Goal: Transaction & Acquisition: Register for event/course

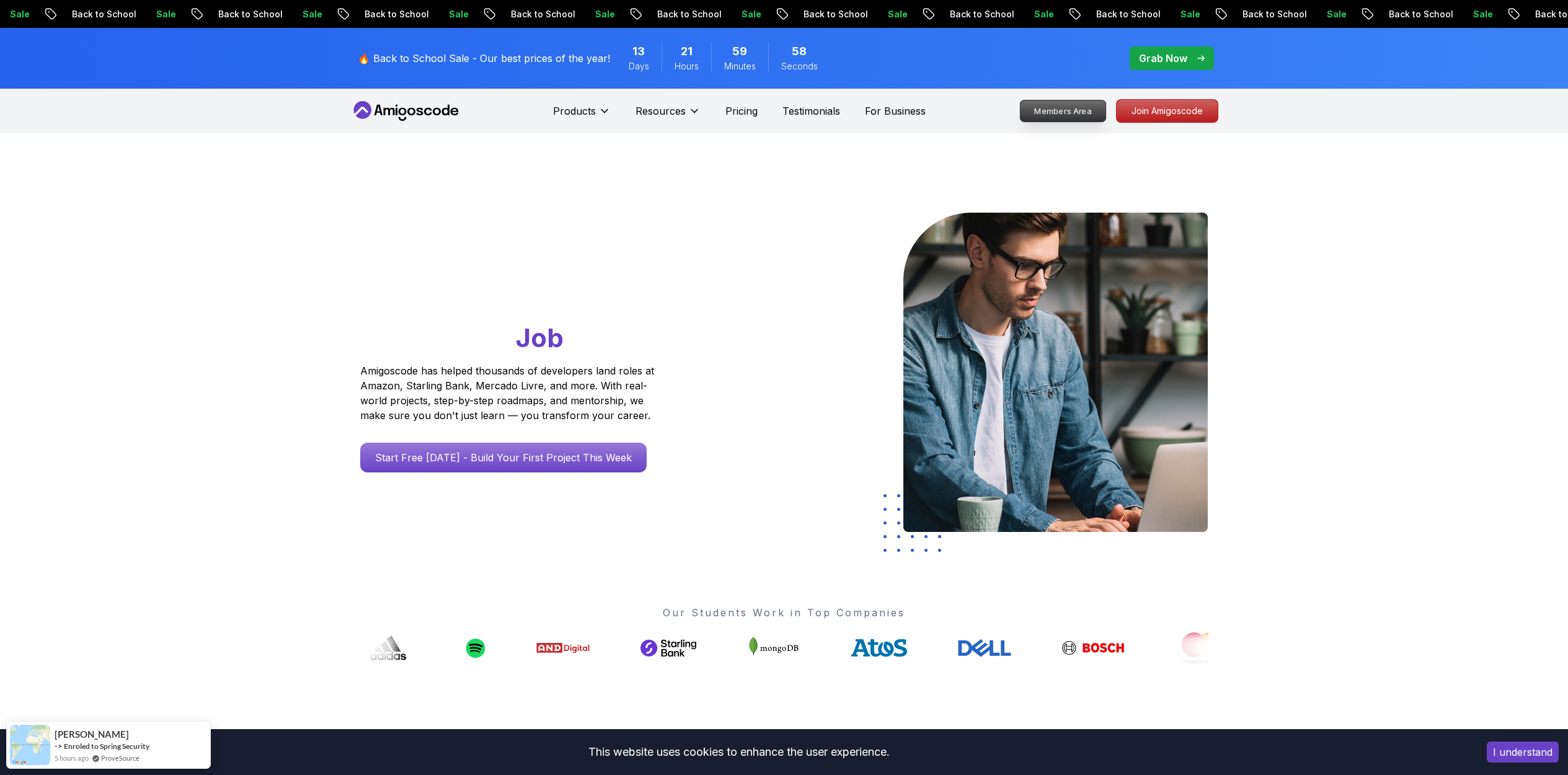
click at [1087, 110] on p "Members Area" at bounding box center [1063, 111] width 86 height 21
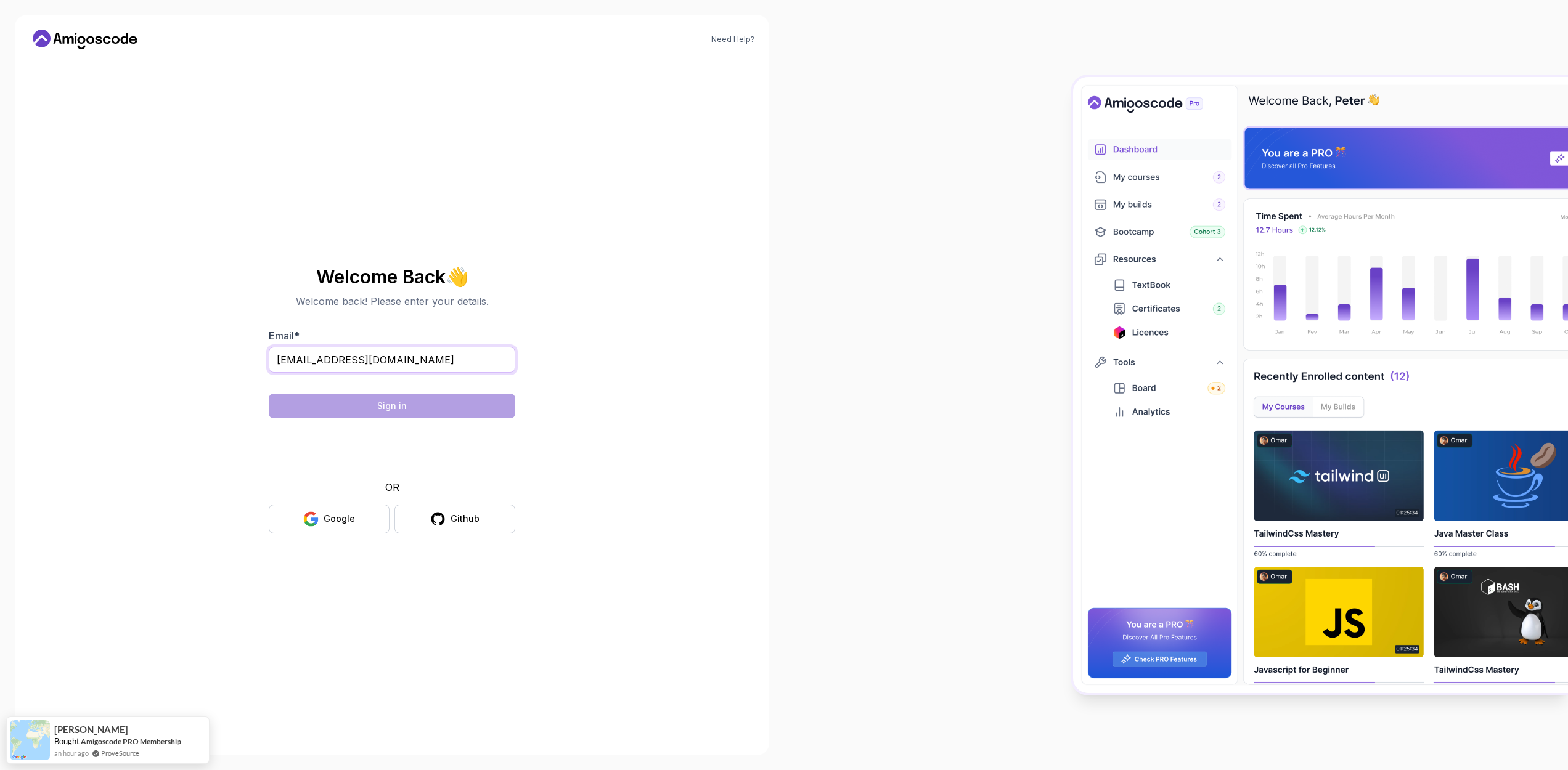
type input "[EMAIL_ADDRESS][DOMAIN_NAME]"
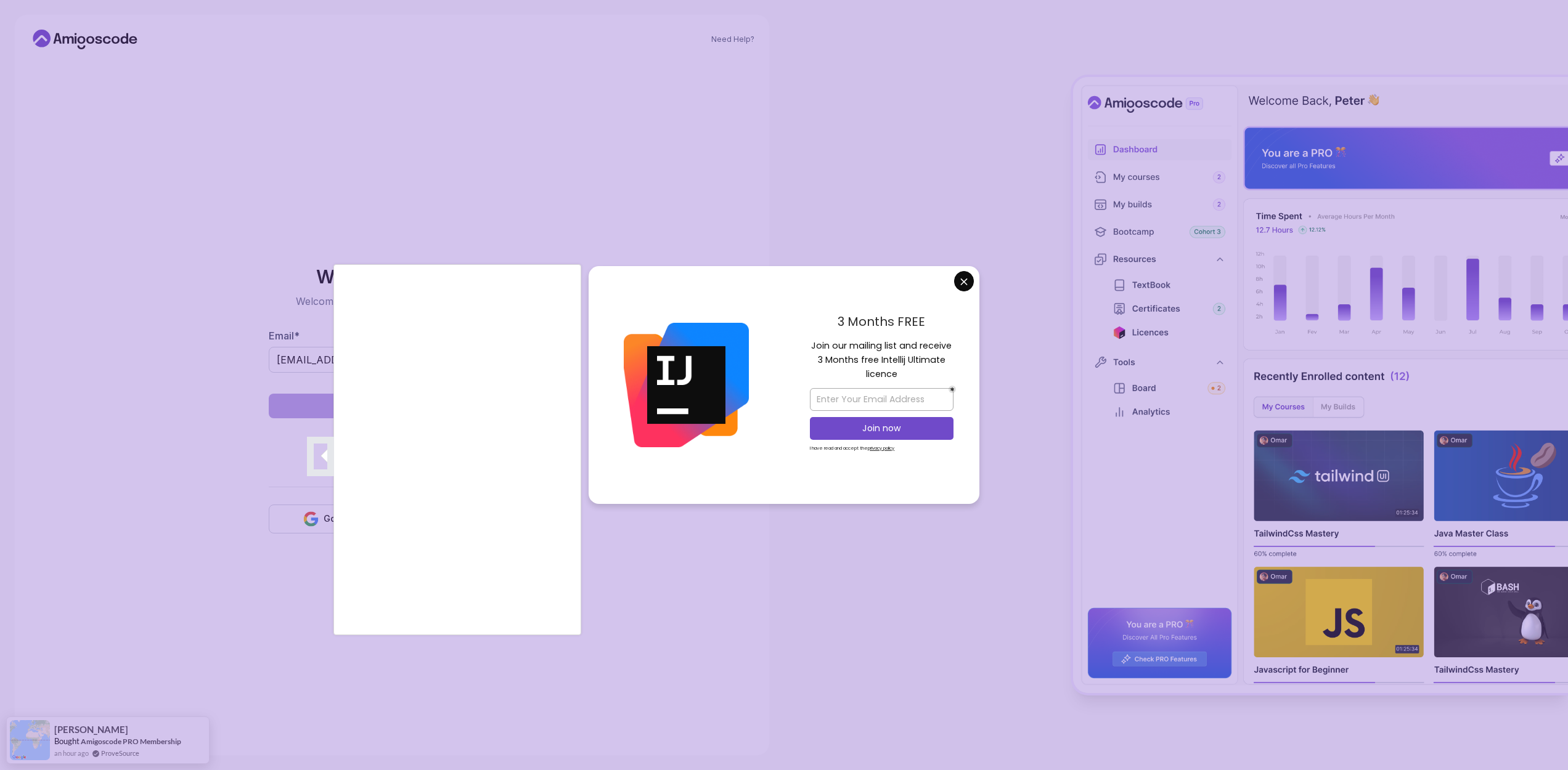
click at [970, 278] on div at bounding box center [784, 385] width 1568 height 770
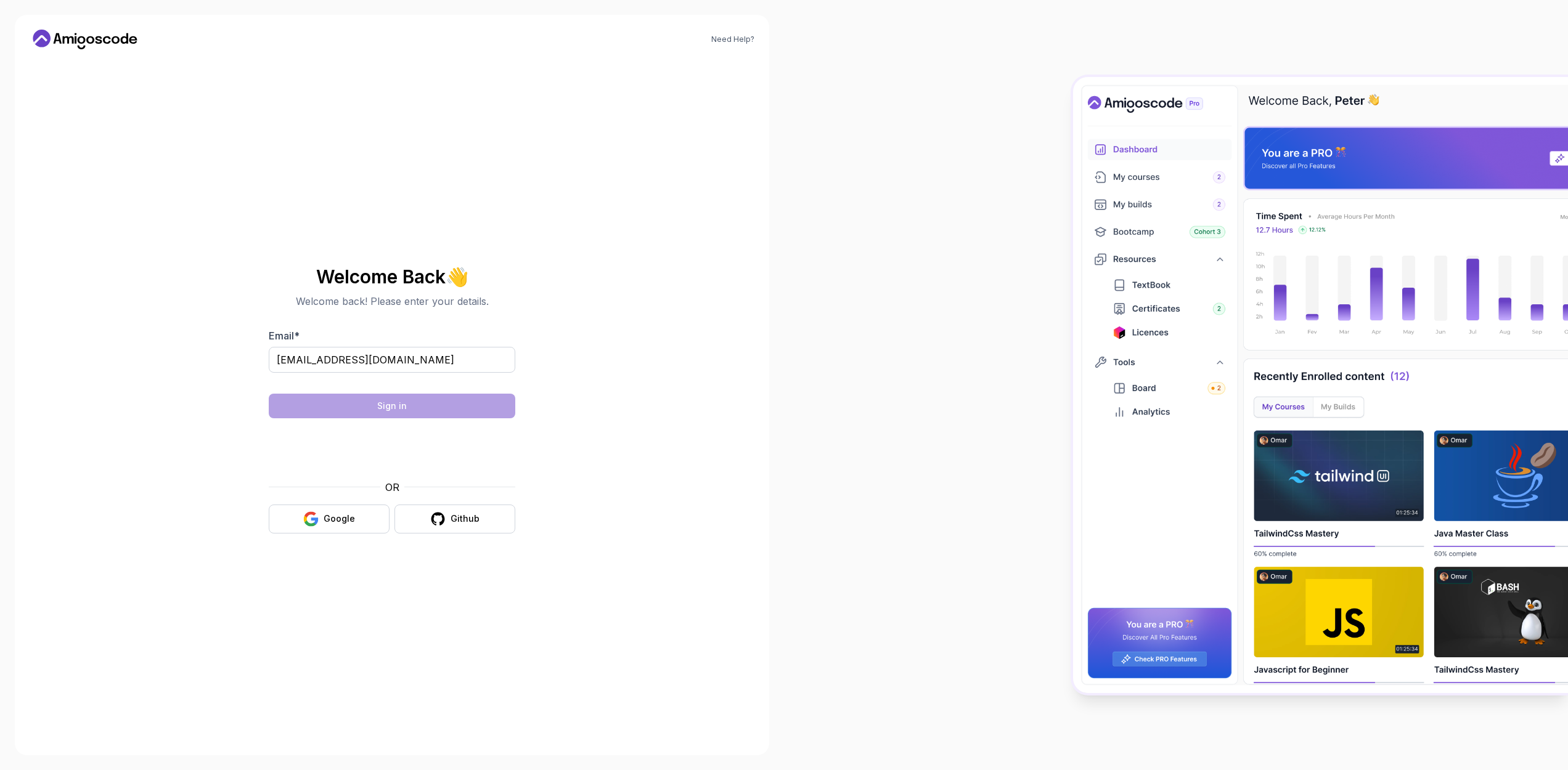
click at [965, 279] on body "Need Help? Welcome Back 👋 Welcome back! Please enter your details. Email * jnav…" at bounding box center [784, 385] width 1568 height 770
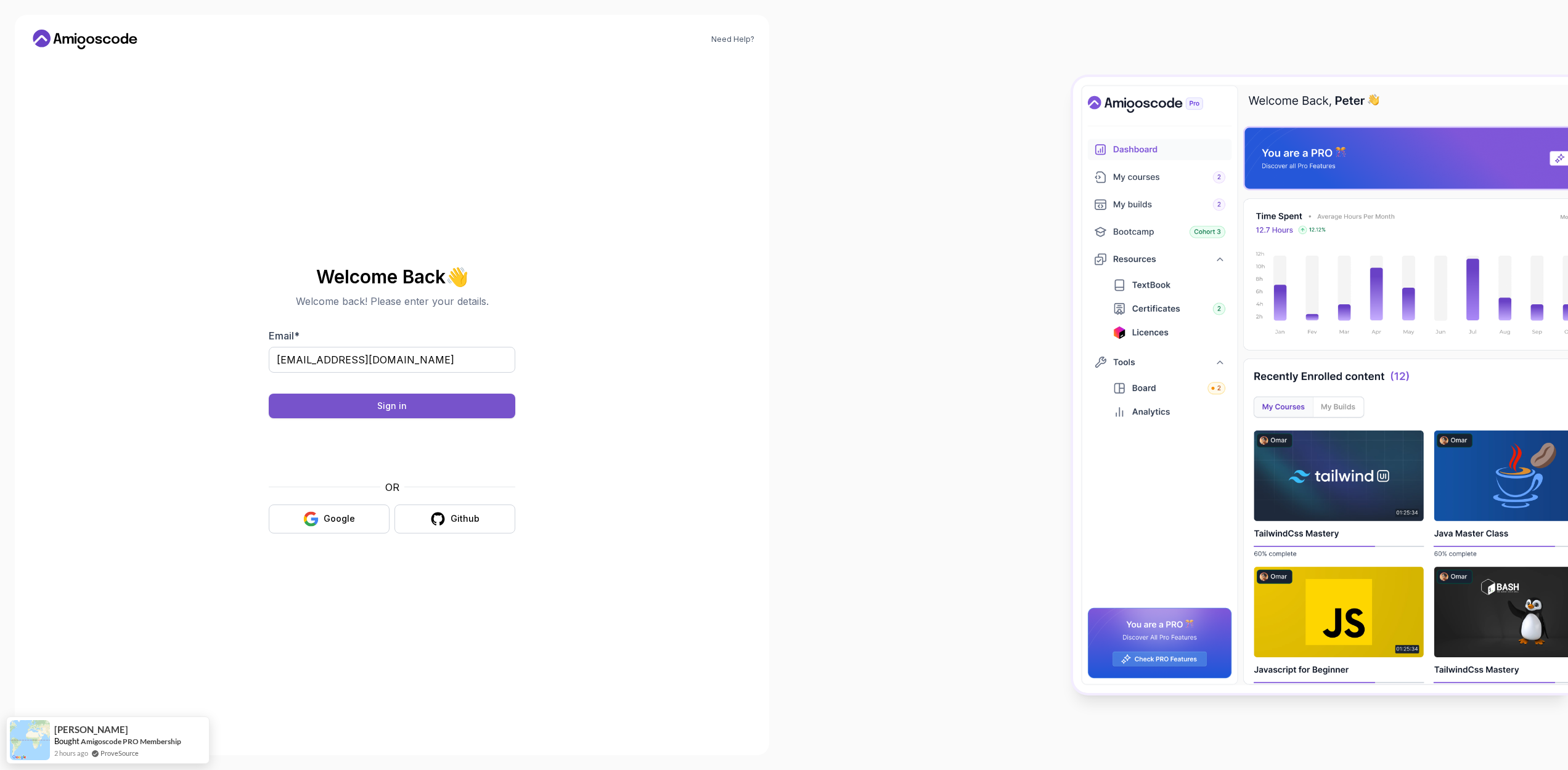
click at [465, 411] on button "Sign in" at bounding box center [392, 406] width 247 height 24
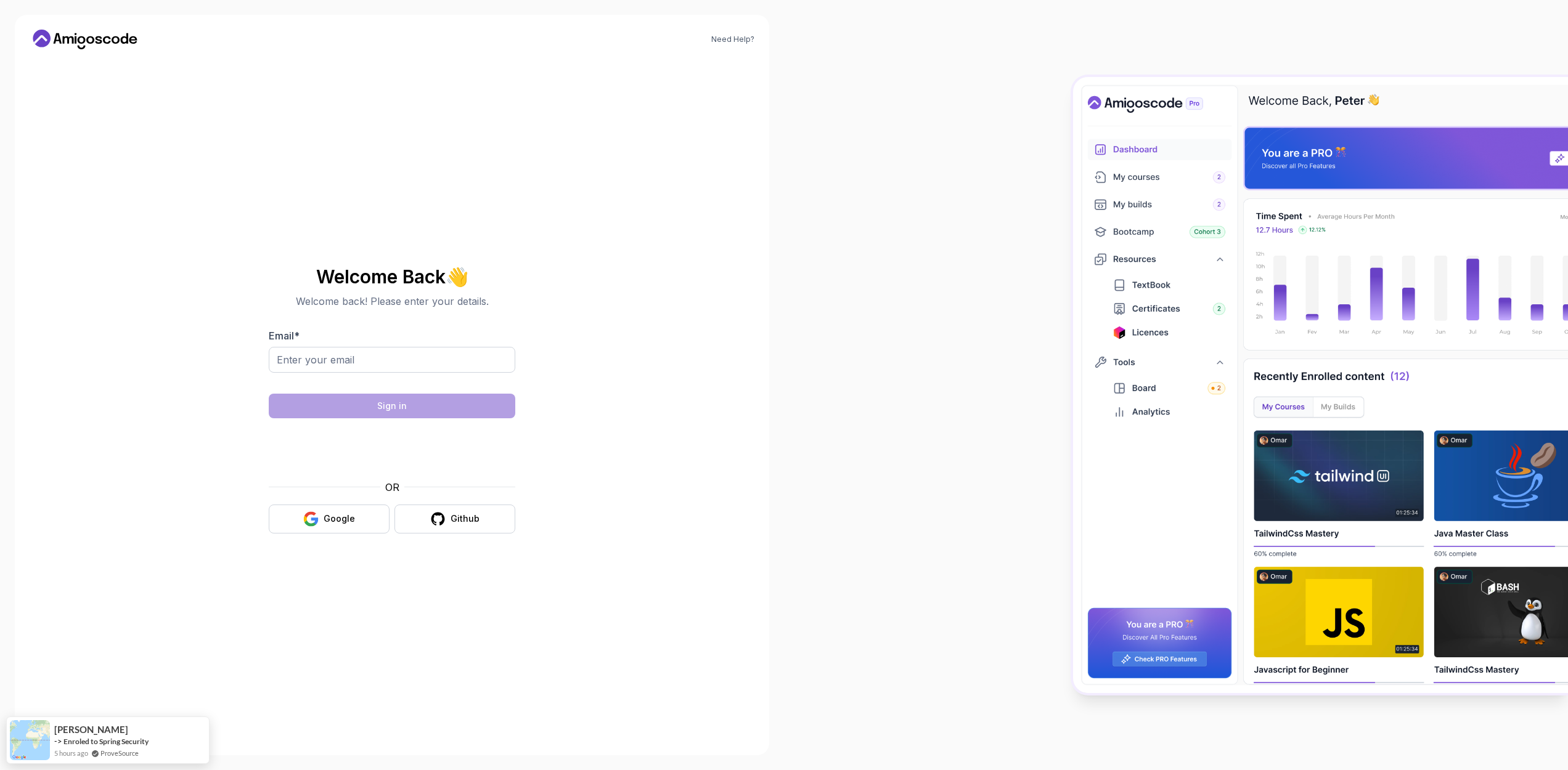
click at [1025, 220] on div at bounding box center [1176, 385] width 784 height 770
click at [1214, 224] on img at bounding box center [1320, 384] width 495 height 616
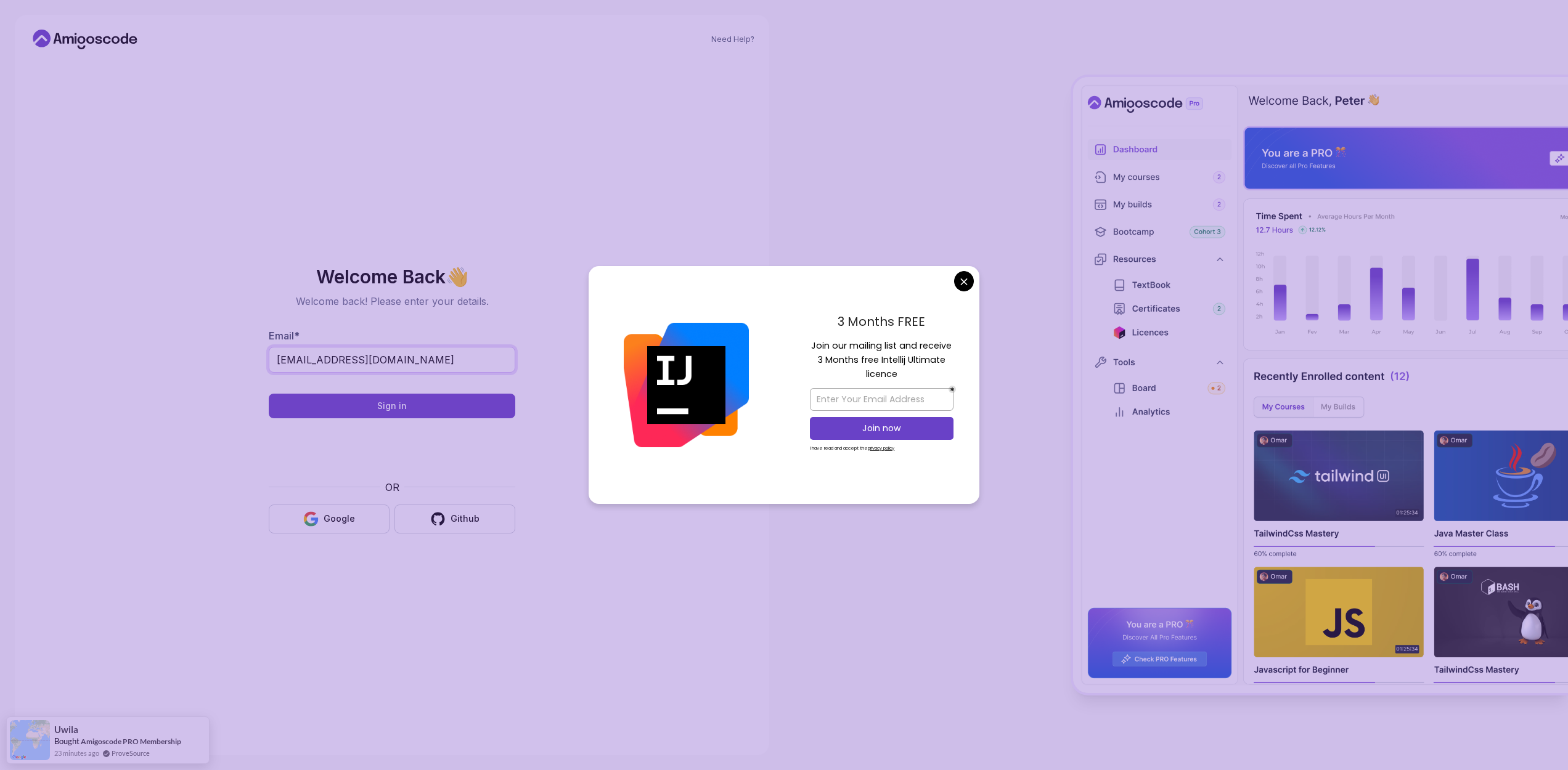
type input "[EMAIL_ADDRESS][DOMAIN_NAME]"
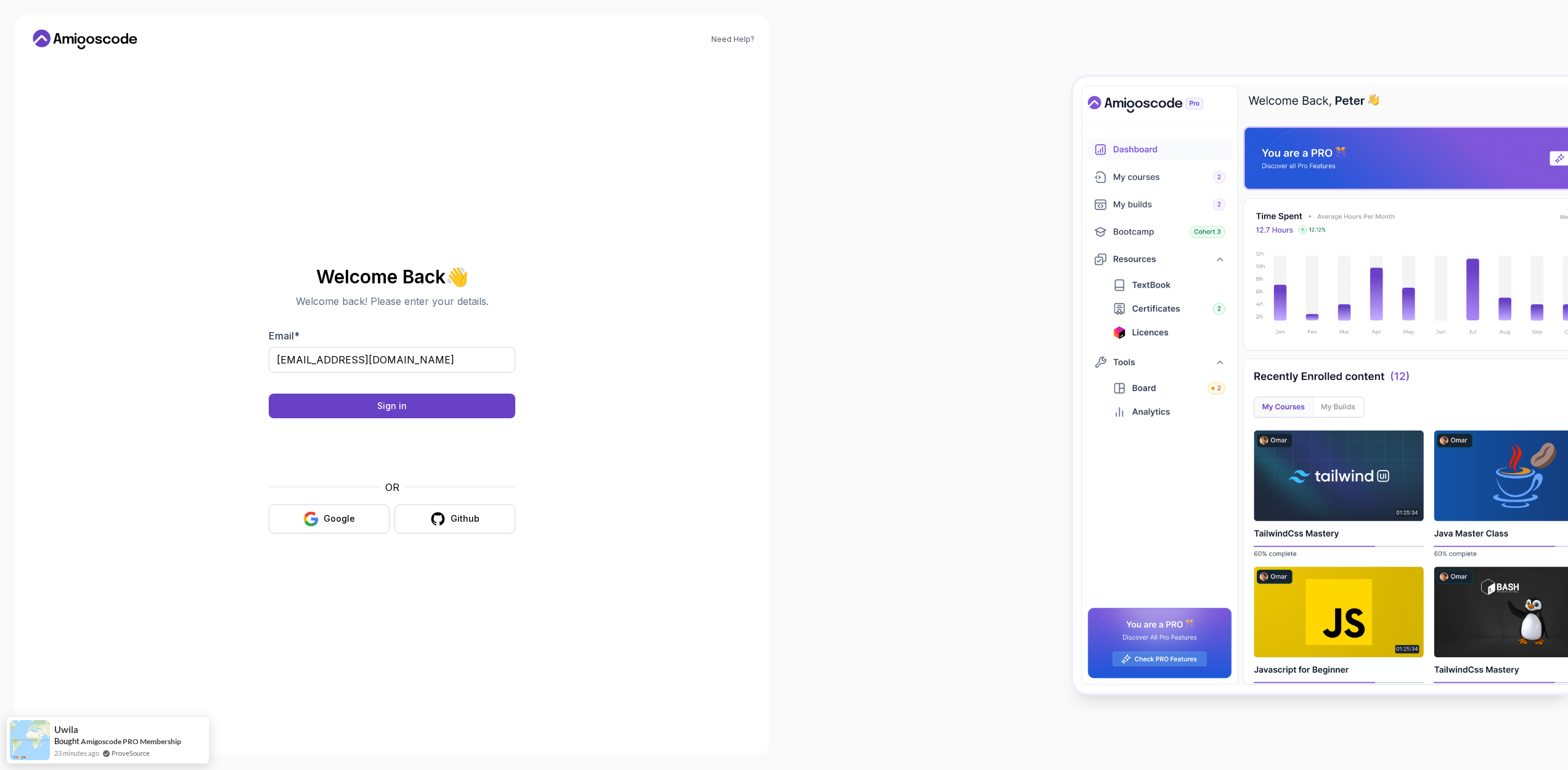
click at [969, 288] on body "Need Help? Welcome Back 👋 Welcome back! Please enter your details. Email * [EMA…" at bounding box center [784, 385] width 1568 height 770
click at [331, 406] on button "Sign in" at bounding box center [392, 406] width 247 height 24
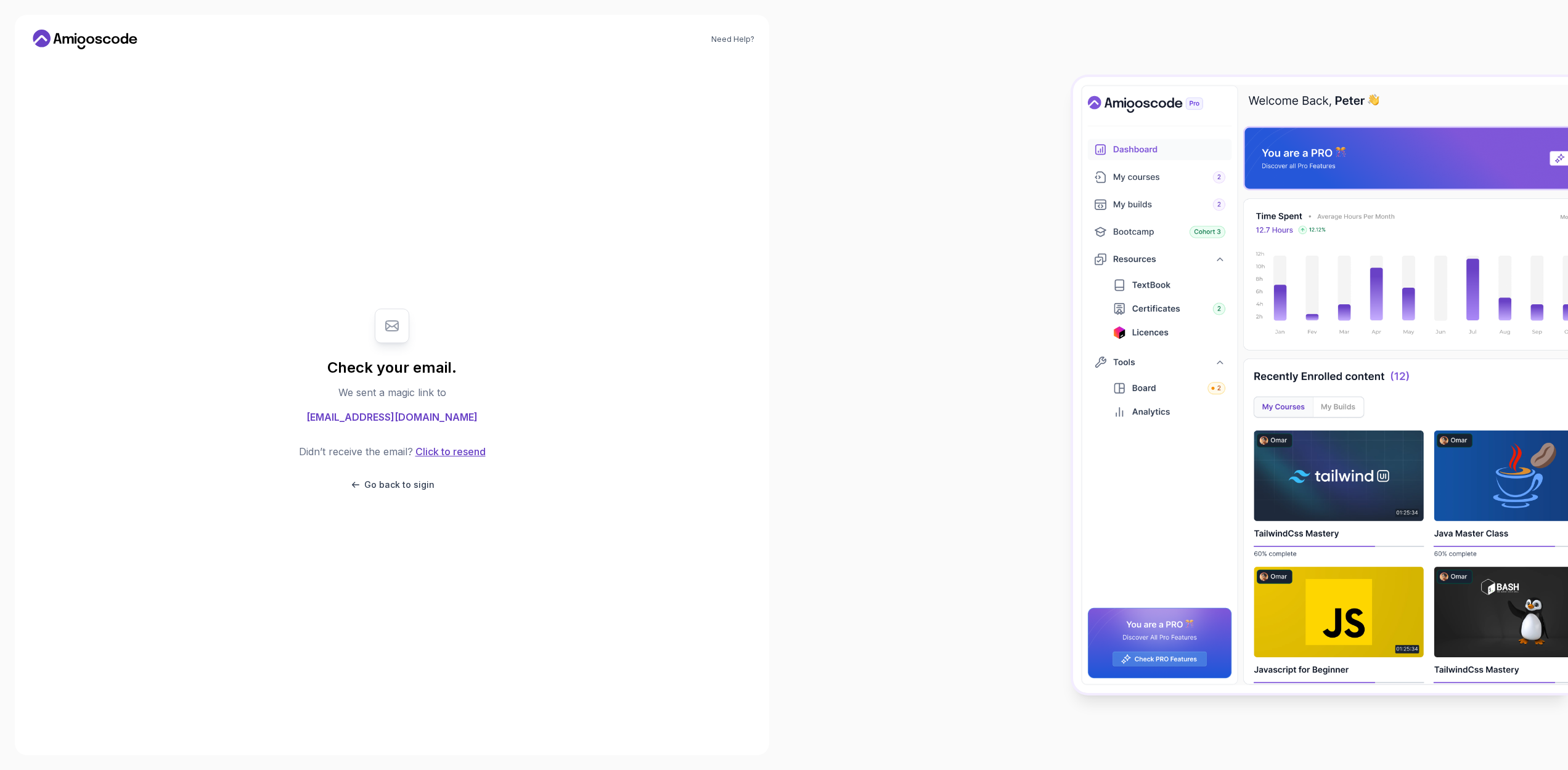
click at [469, 455] on button "Click to resend" at bounding box center [450, 451] width 73 height 15
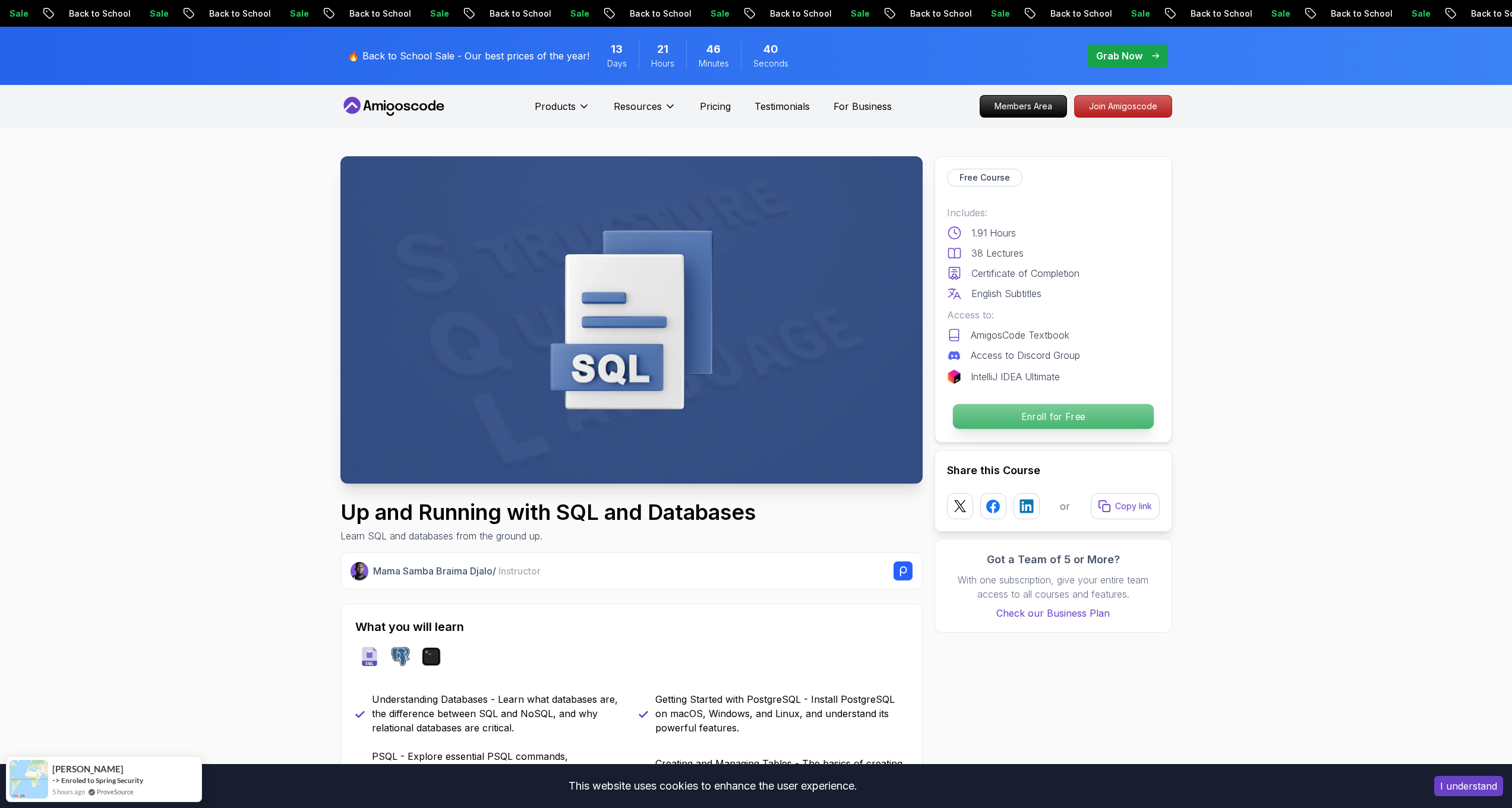
click at [1026, 413] on p "Enroll for Free" at bounding box center [1052, 416] width 201 height 25
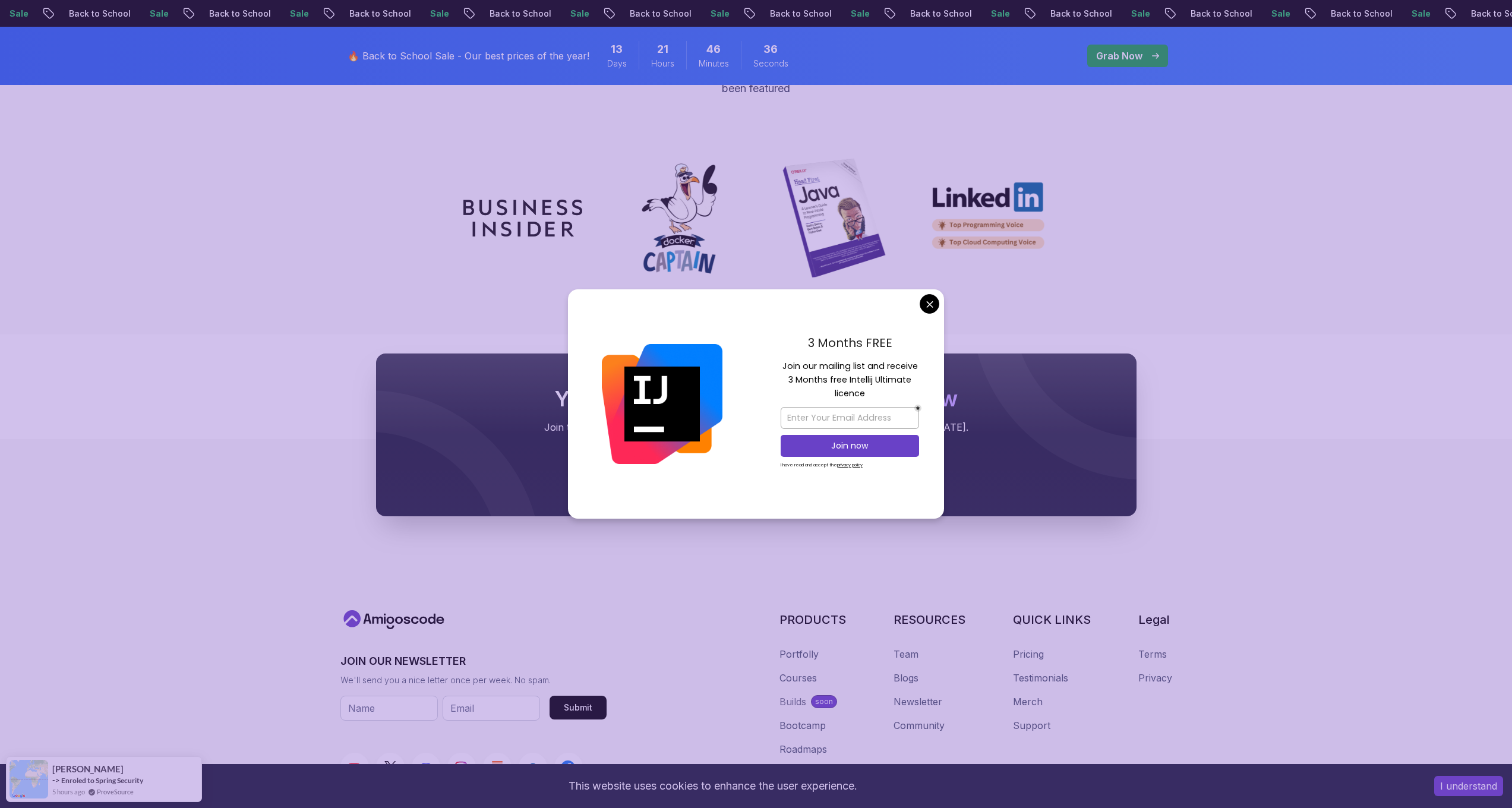
scroll to position [3641, 0]
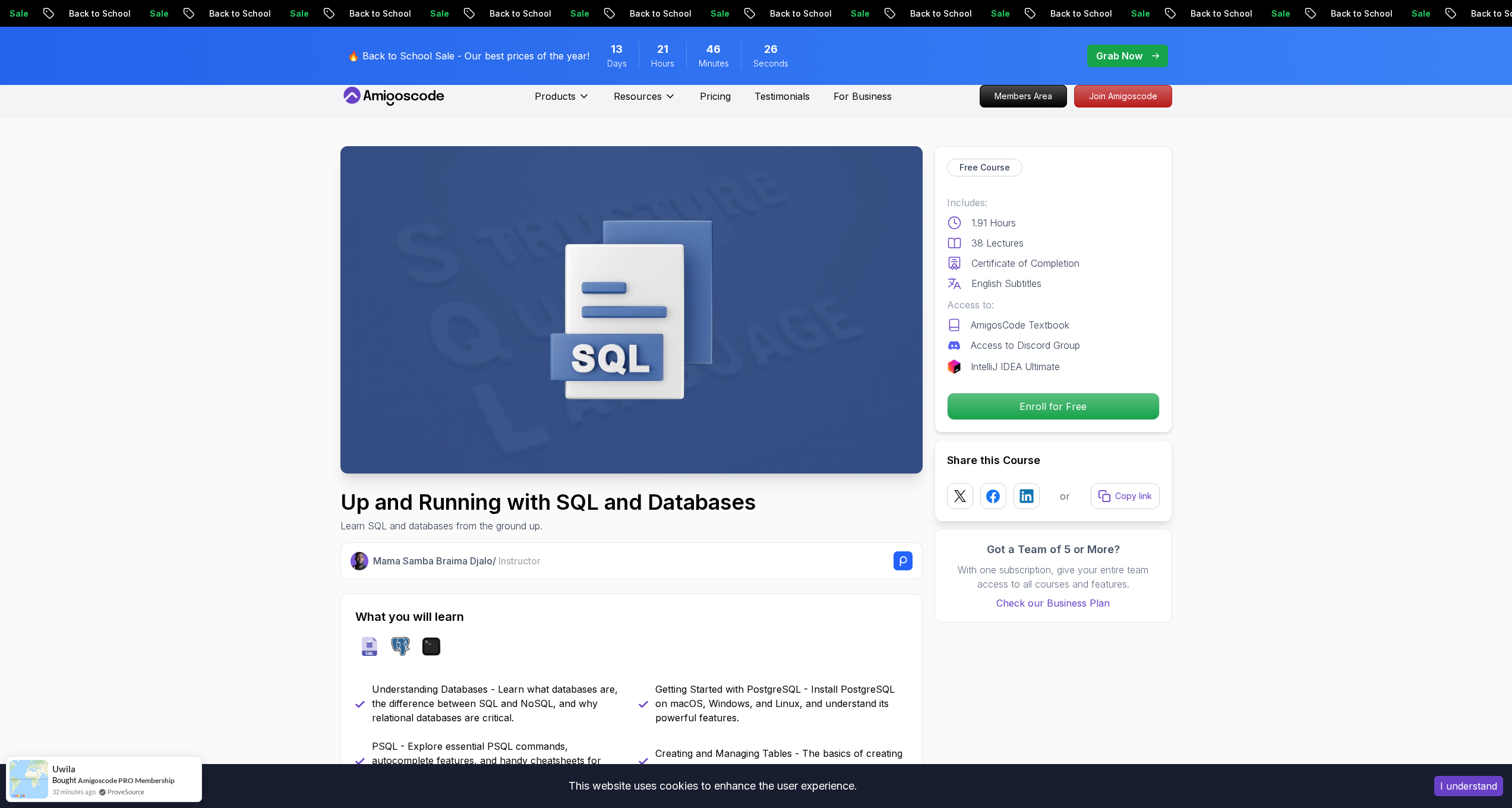
scroll to position [0, 0]
